Goal: Task Accomplishment & Management: Use online tool/utility

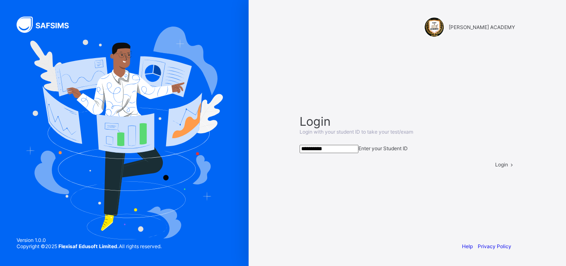
type input "**********"
click at [496, 168] on div "Login" at bounding box center [506, 164] width 20 height 6
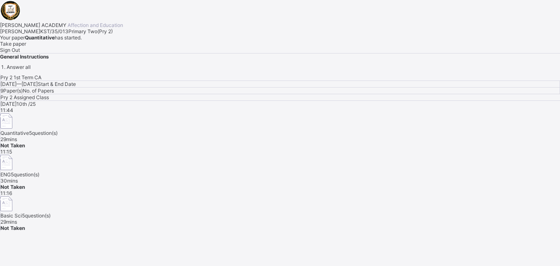
click at [26, 47] on span "Take paper" at bounding box center [13, 44] width 26 height 6
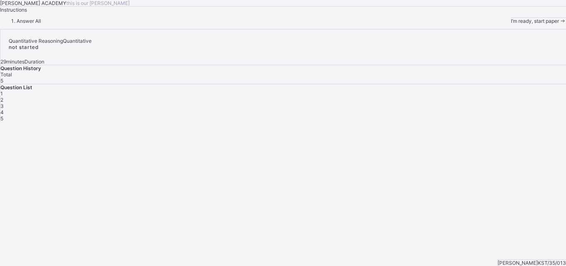
click at [511, 24] on span "I’m ready, start paper" at bounding box center [535, 21] width 48 height 6
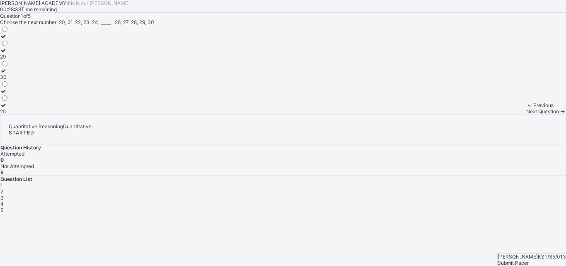
click at [9, 108] on div at bounding box center [4, 105] width 9 height 6
click at [527, 114] on span "Next Question" at bounding box center [543, 111] width 33 height 6
click at [9, 100] on div "104" at bounding box center [4, 97] width 9 height 6
click at [527, 114] on span "Next Question" at bounding box center [543, 111] width 33 height 6
click at [9, 46] on label "20" at bounding box center [4, 39] width 9 height 12
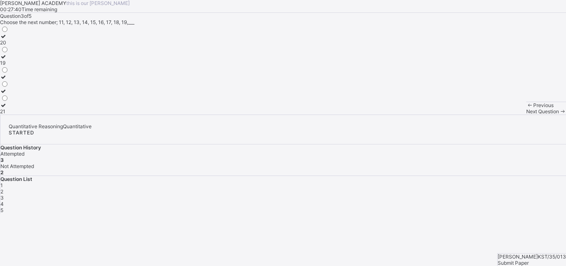
click at [527, 114] on span "Next Question" at bounding box center [543, 111] width 33 height 6
click at [10, 46] on label "209" at bounding box center [5, 39] width 10 height 12
click at [527, 114] on div "Next Question" at bounding box center [547, 111] width 40 height 6
click at [9, 114] on div "70" at bounding box center [4, 111] width 9 height 6
click at [517, 260] on div "Submit Paper" at bounding box center [532, 263] width 68 height 6
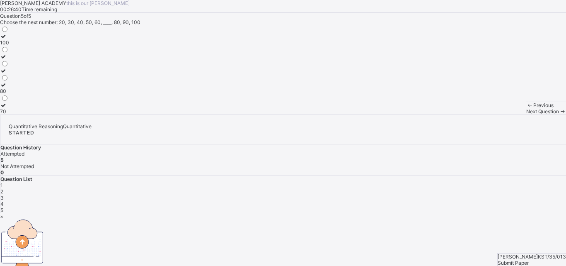
click at [371, 213] on div "×" at bounding box center [283, 216] width 566 height 6
click at [530, 253] on div "[PERSON_NAME] KST/35/013 Submit Paper" at bounding box center [532, 259] width 69 height 13
click at [530, 260] on div "Submit Paper" at bounding box center [532, 263] width 68 height 6
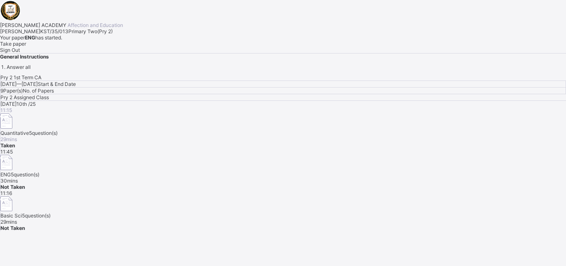
click at [105, 47] on div "Take paper" at bounding box center [283, 44] width 566 height 6
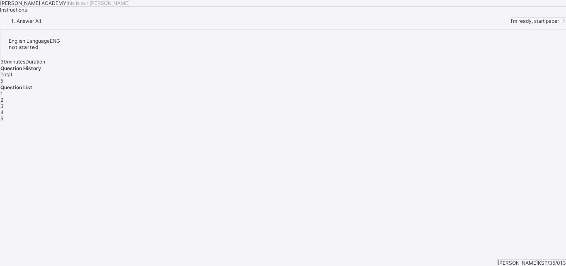
click at [511, 24] on span "I’m ready, start paper" at bounding box center [535, 21] width 48 height 6
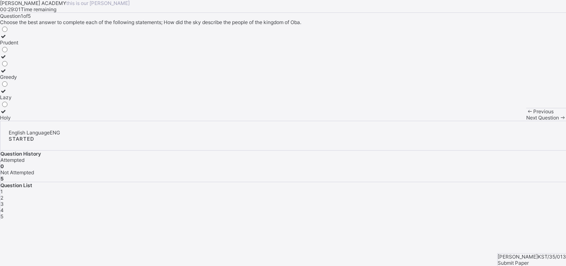
click at [18, 121] on label "Holy" at bounding box center [9, 114] width 18 height 12
click at [527, 121] on span "Next Question" at bounding box center [543, 117] width 33 height 6
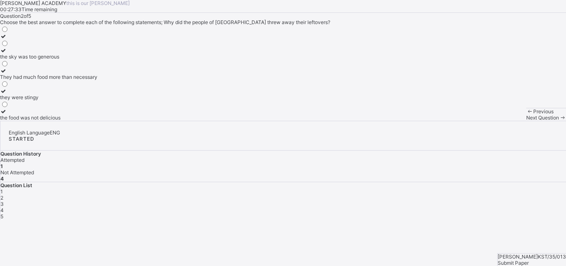
click at [71, 60] on div "the sky was too generous" at bounding box center [48, 56] width 97 height 6
click at [527, 121] on div "Next Question" at bounding box center [547, 117] width 40 height 6
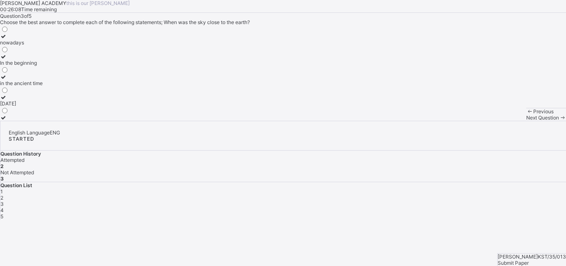
click at [43, 86] on label "in the ancient time" at bounding box center [21, 80] width 43 height 12
click at [527, 121] on div "Previous Next Question" at bounding box center [547, 114] width 40 height 13
click at [559, 121] on span at bounding box center [562, 117] width 7 height 6
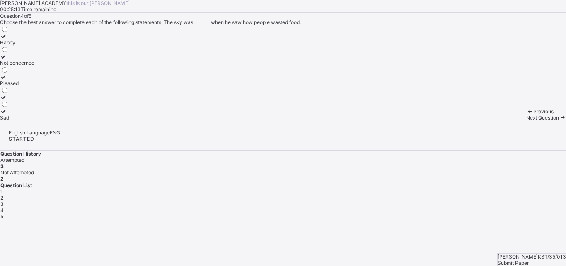
click at [34, 121] on label "Sad" at bounding box center [17, 114] width 34 height 12
click at [527, 121] on span "Next Question" at bounding box center [543, 117] width 33 height 6
click at [16, 121] on label "Health" at bounding box center [8, 114] width 16 height 12
click at [517, 260] on div "Submit Paper" at bounding box center [532, 263] width 68 height 6
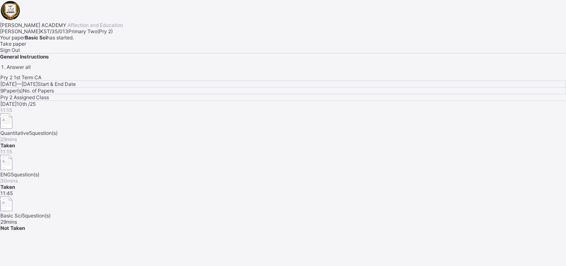
click at [26, 47] on span "Take paper" at bounding box center [13, 44] width 26 height 6
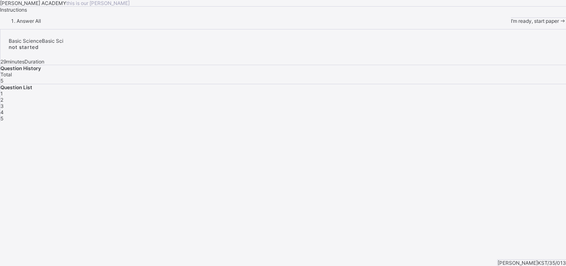
click at [511, 24] on span "I’m ready, start paper" at bounding box center [535, 21] width 48 height 6
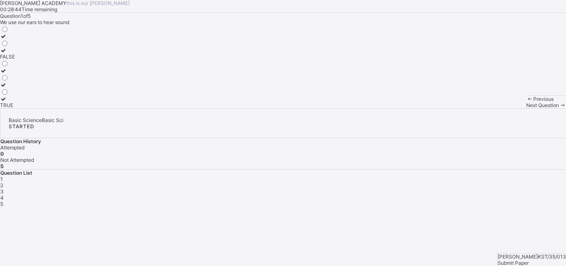
click at [15, 108] on div "TRUE" at bounding box center [7, 105] width 15 height 6
click at [527, 108] on span "Next Question" at bounding box center [543, 105] width 33 height 6
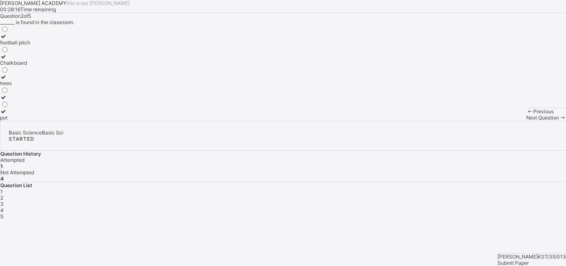
click at [30, 66] on label "Chalkboard" at bounding box center [15, 59] width 30 height 12
click at [527, 121] on div "Next Question" at bounding box center [547, 117] width 40 height 6
click at [14, 46] on div "See" at bounding box center [7, 42] width 14 height 6
click at [527, 121] on div "Next Question" at bounding box center [547, 117] width 40 height 6
click at [9, 66] on div "5" at bounding box center [4, 63] width 9 height 6
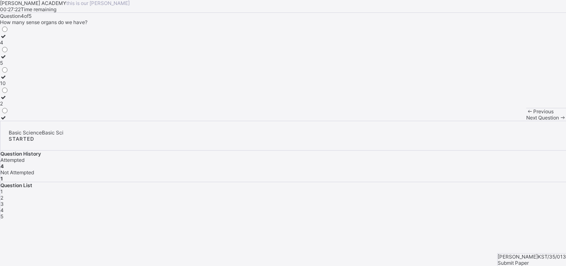
click at [527, 121] on div "Next Question" at bounding box center [547, 117] width 40 height 6
click at [32, 121] on div "Sense organs" at bounding box center [16, 117] width 32 height 6
click at [529, 260] on span "Submit Paper" at bounding box center [513, 263] width 31 height 6
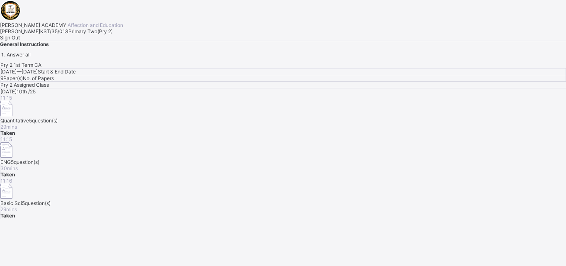
click at [110, 41] on div "Sign Out" at bounding box center [283, 37] width 566 height 6
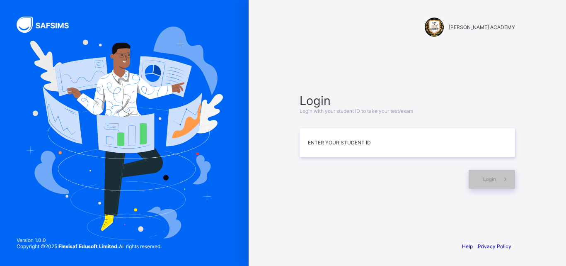
click at [110, 208] on img at bounding box center [124, 133] width 197 height 212
